Goal: Information Seeking & Learning: Understand process/instructions

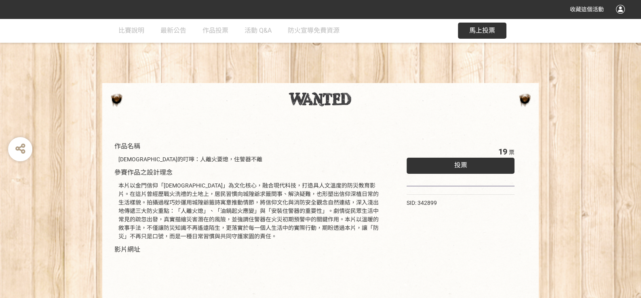
click at [572, 153] on div "作品名稱 城隍爺的叮嚀：人離火要熄，住警器不離 參賽作品之設計理念 本片以金門信仰「城隍爺」為文化核心，融合現代科技，打造具人文溫度的防災教育影片。在這片曾經…" at bounding box center [320, 273] width 641 height 302
click at [265, 25] on link "活動 Q&A" at bounding box center [257, 31] width 27 height 24
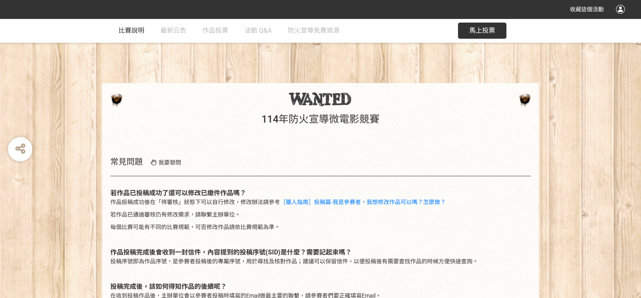
click at [141, 30] on span "比賽說明" at bounding box center [131, 31] width 26 height 8
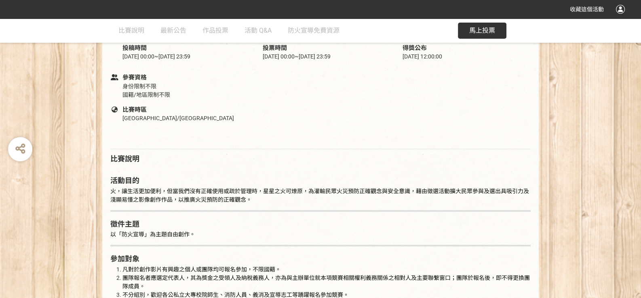
scroll to position [215, 0]
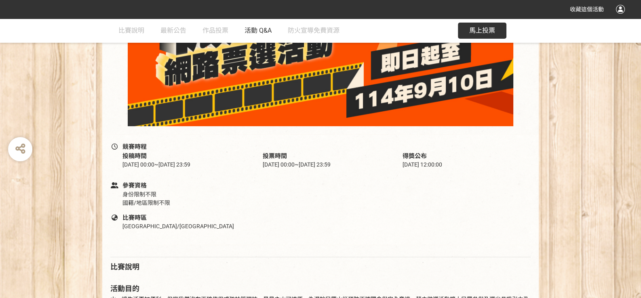
click at [254, 27] on span "活動 Q&A" at bounding box center [257, 31] width 27 height 8
